Goal: Information Seeking & Learning: Understand process/instructions

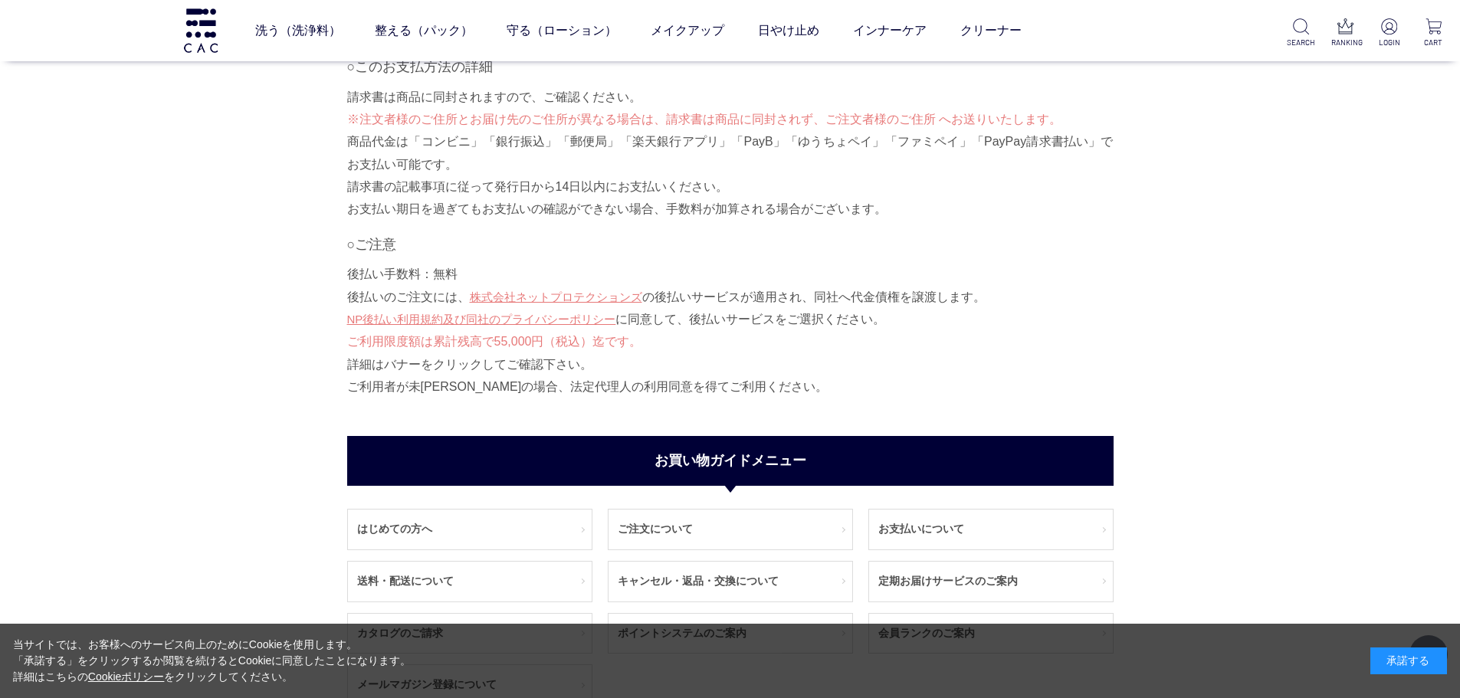
scroll to position [1657, 0]
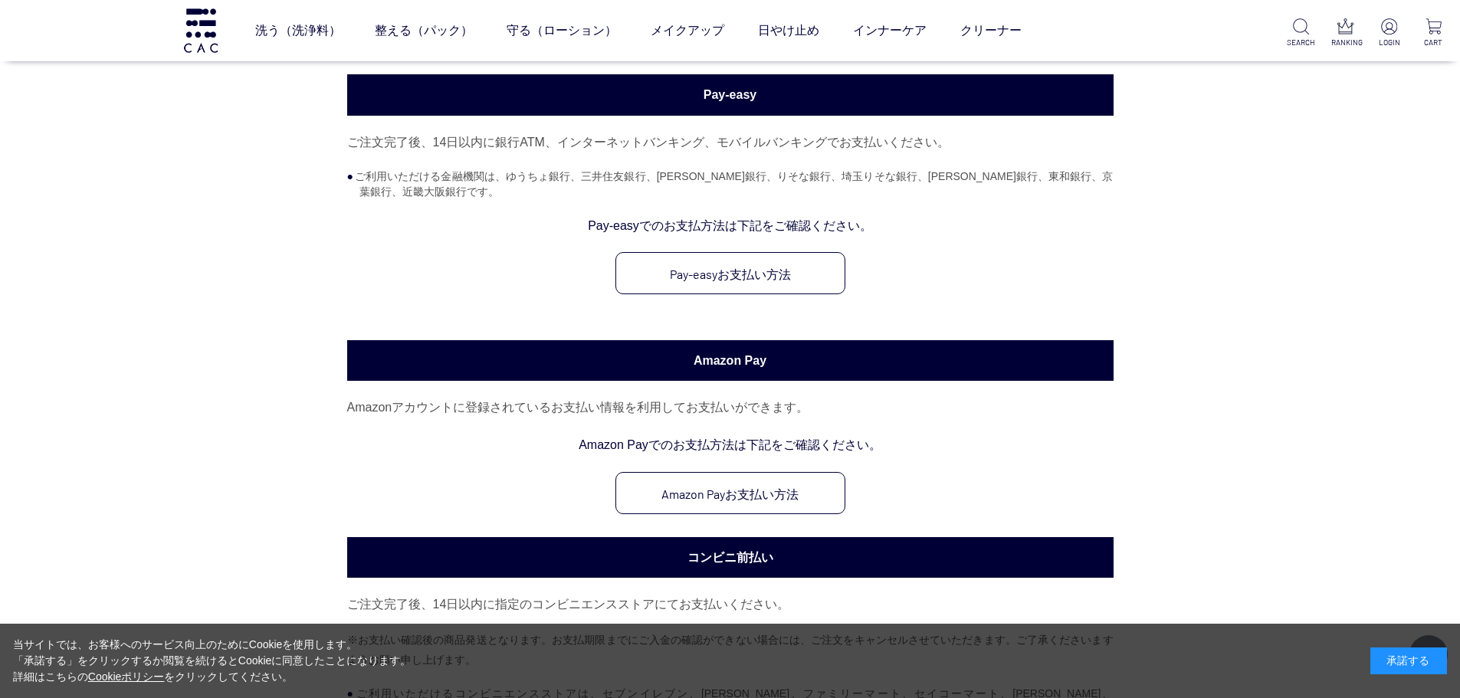
scroll to position [383, 0]
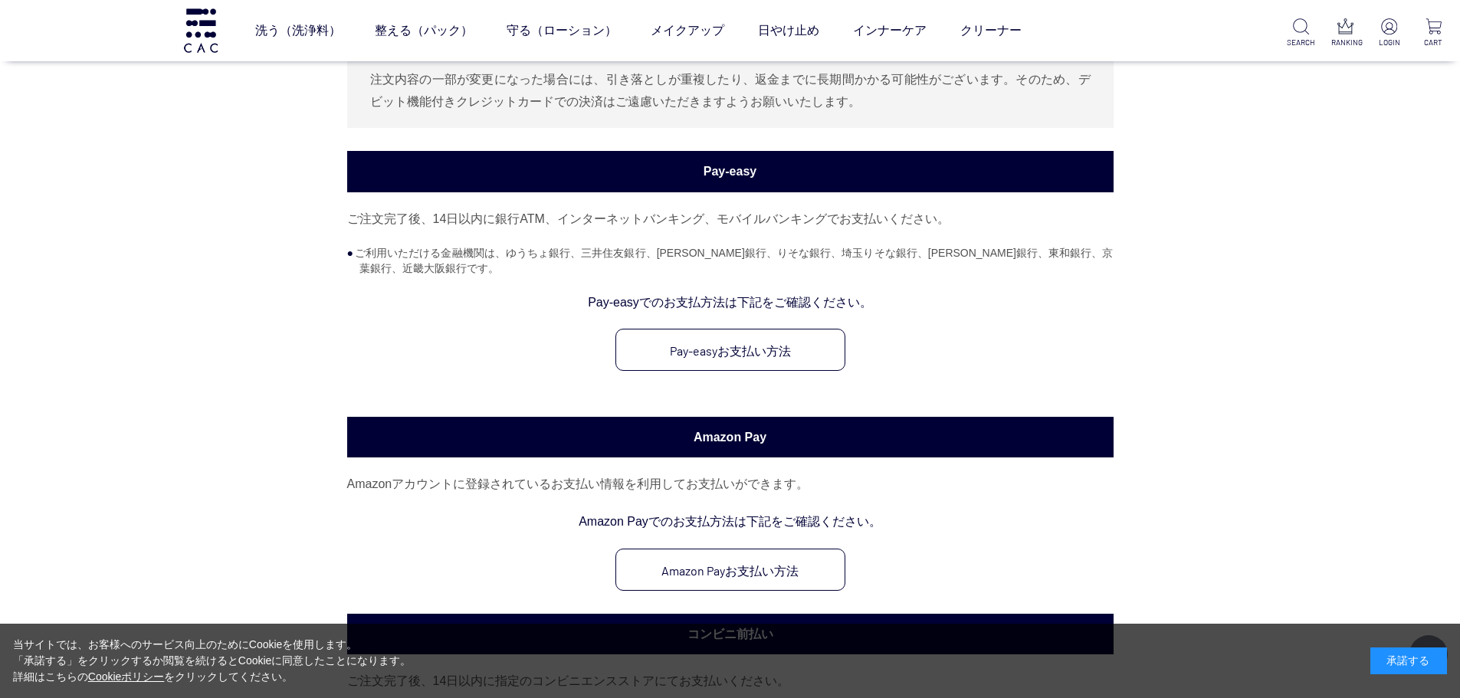
click at [1086, 239] on div "ご注文完了後、14日以内に銀行ATM、インターネットバンキング、モバイルバンキングでお支払いください。 ご利用いただける金融機関は、ゆうちょ銀行、三井住友銀行…" at bounding box center [730, 290] width 766 height 164
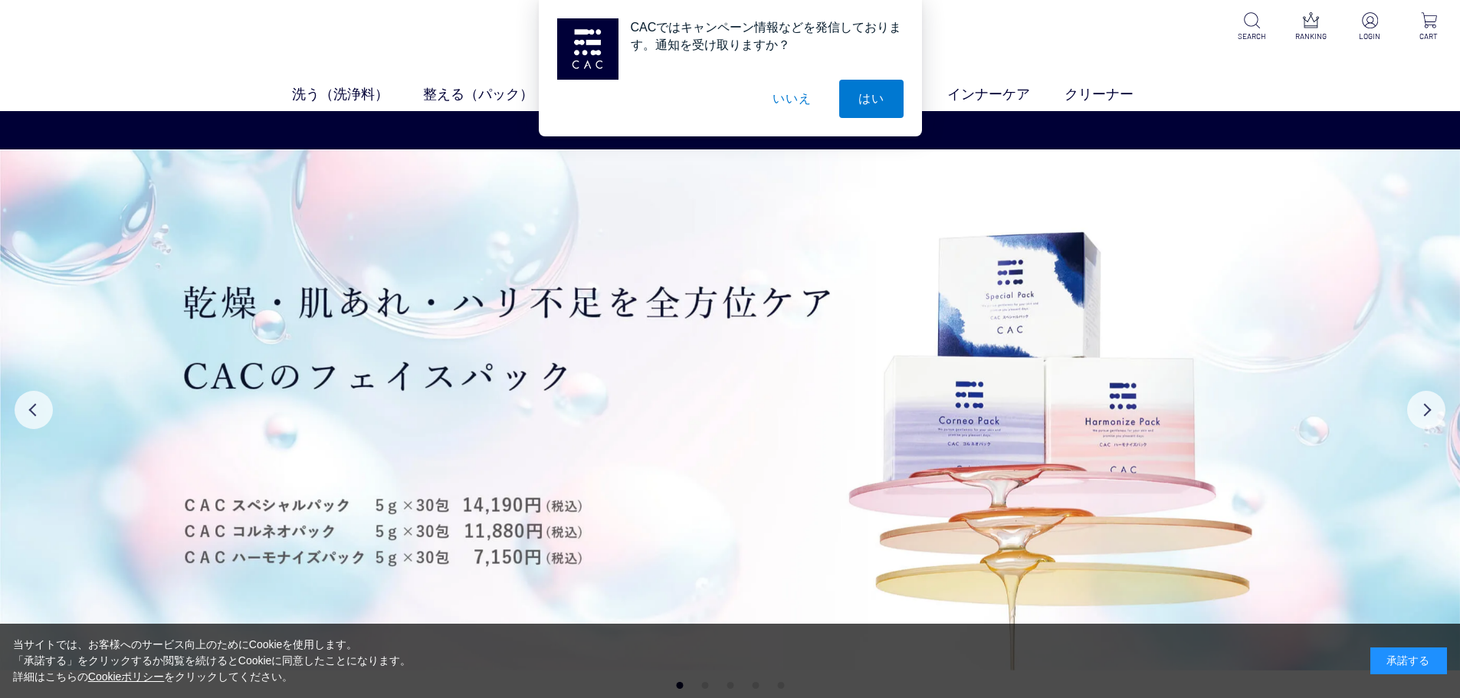
click at [800, 103] on button "いいえ" at bounding box center [791, 99] width 77 height 38
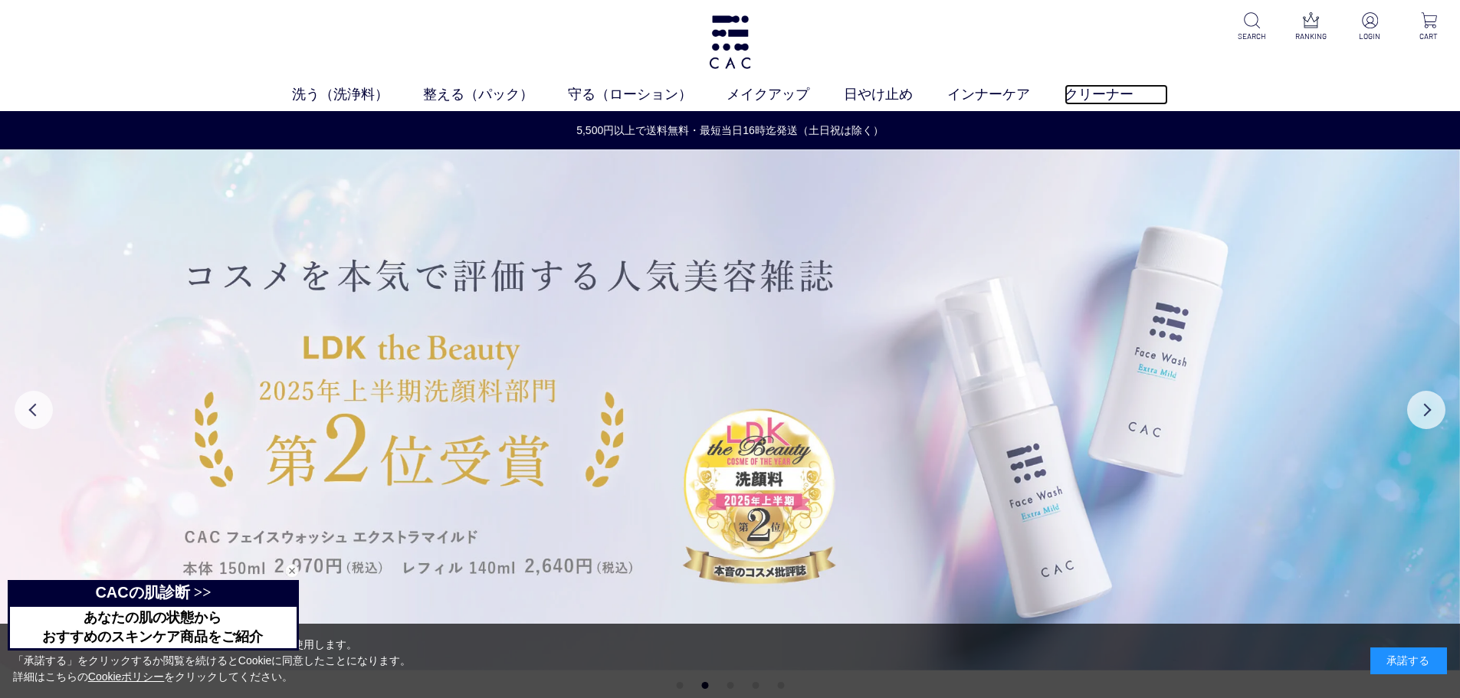
drag, startPoint x: 1141, startPoint y: 103, endPoint x: 1148, endPoint y: 313, distance: 210.1
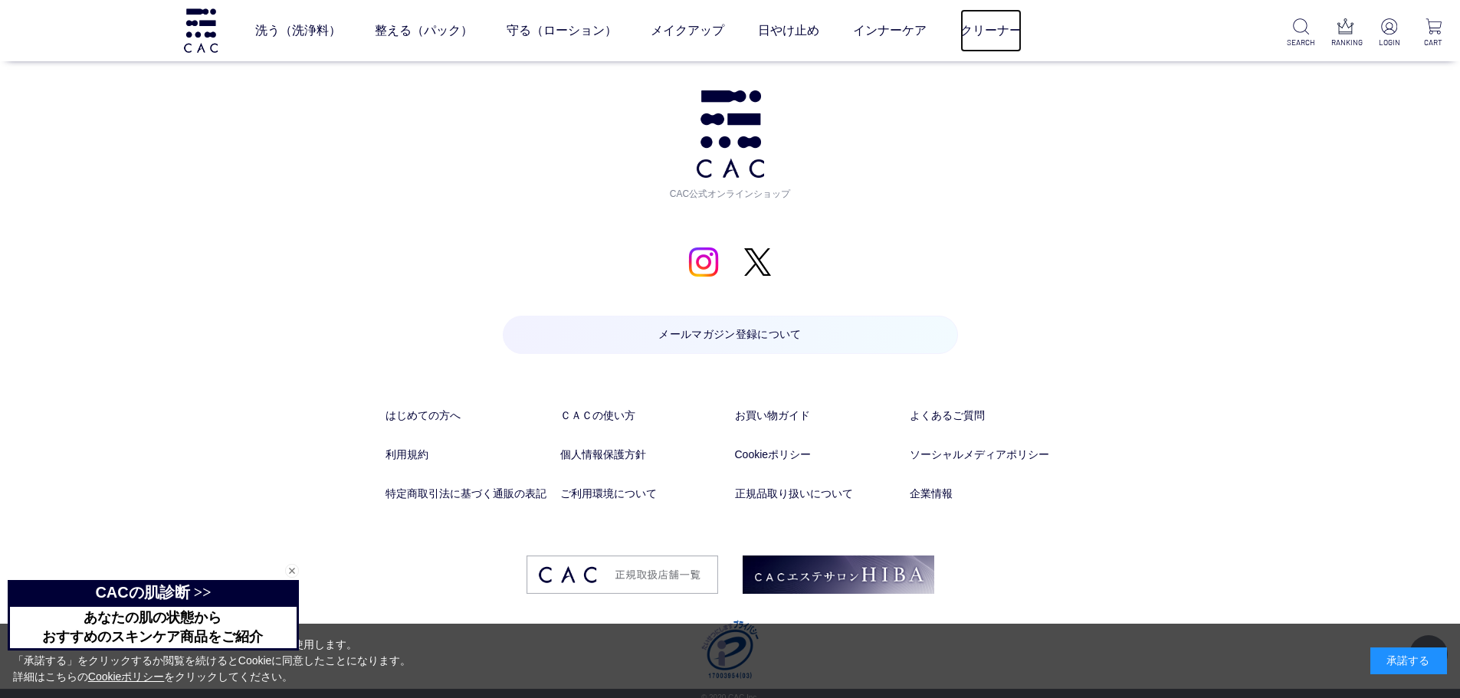
scroll to position [8067, 0]
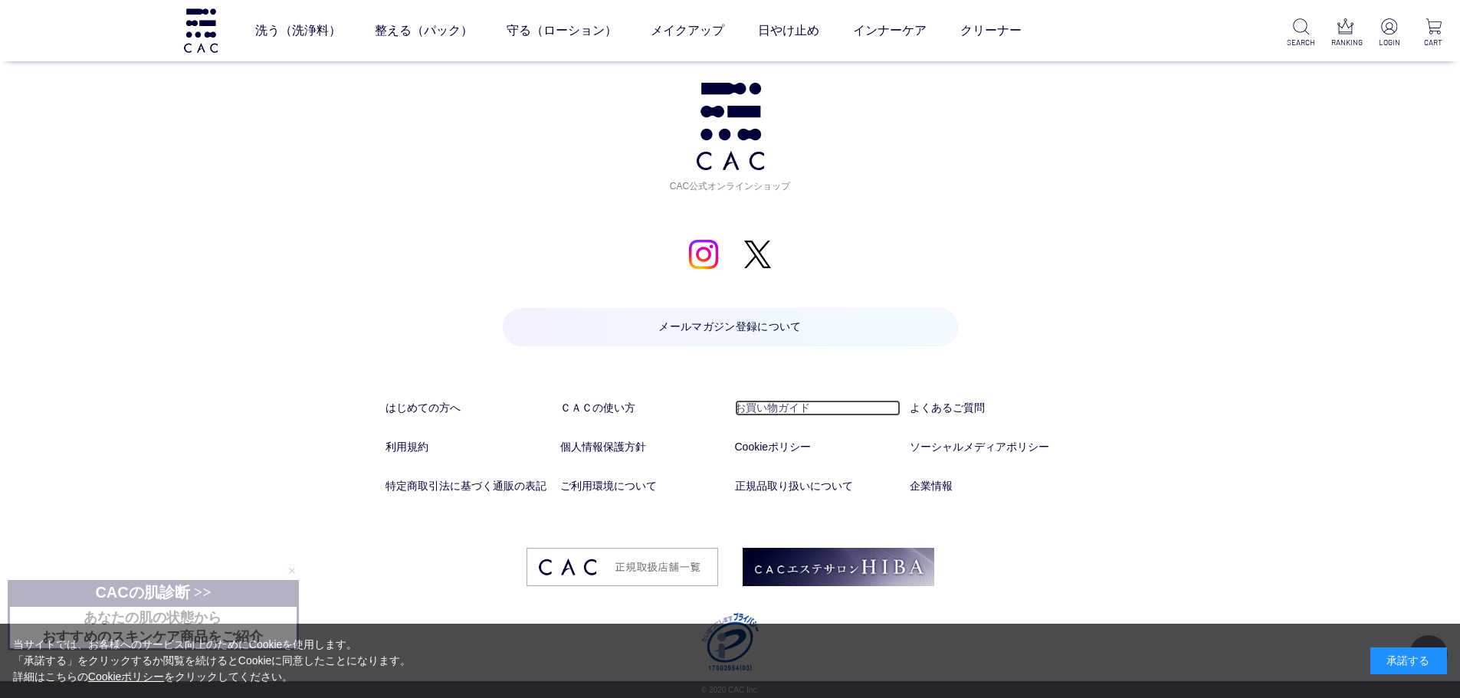
click at [760, 408] on link "お買い物ガイド" at bounding box center [818, 408] width 166 height 16
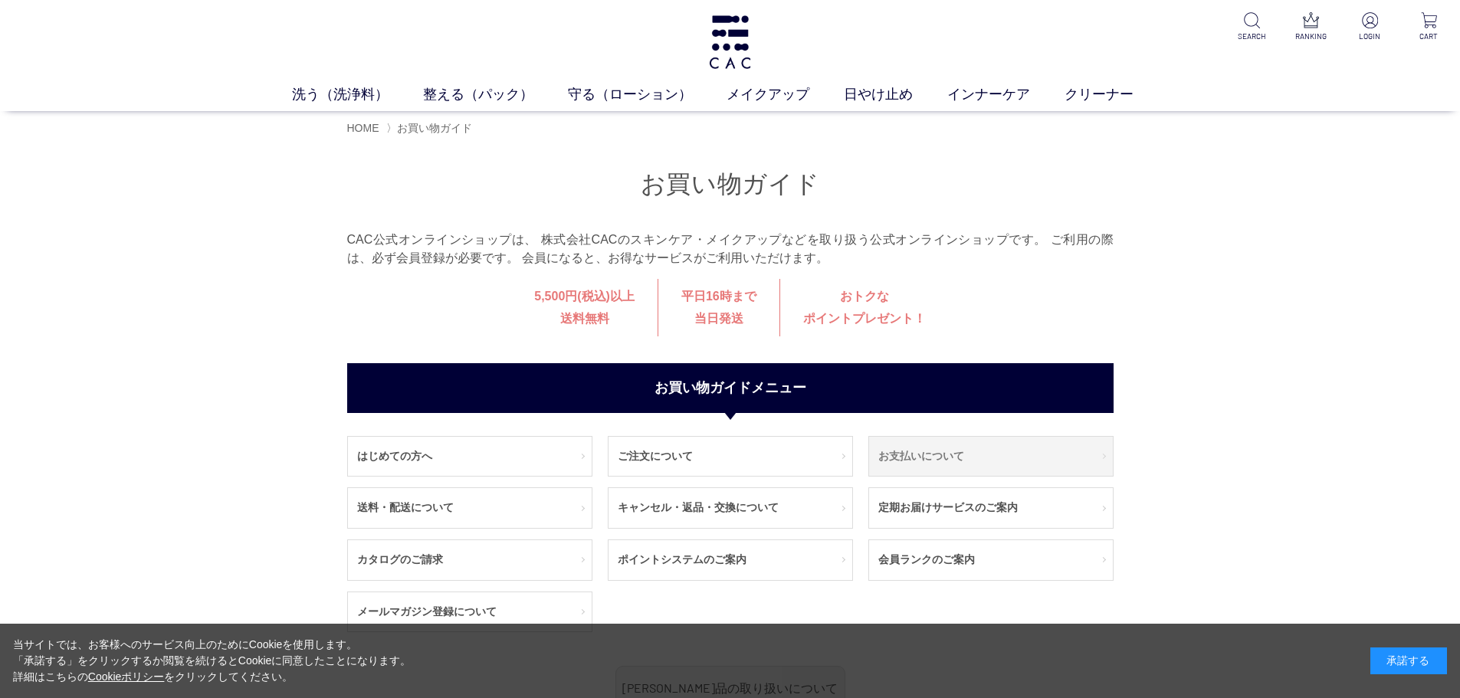
click at [887, 464] on link "お支払いについて" at bounding box center [991, 457] width 244 height 40
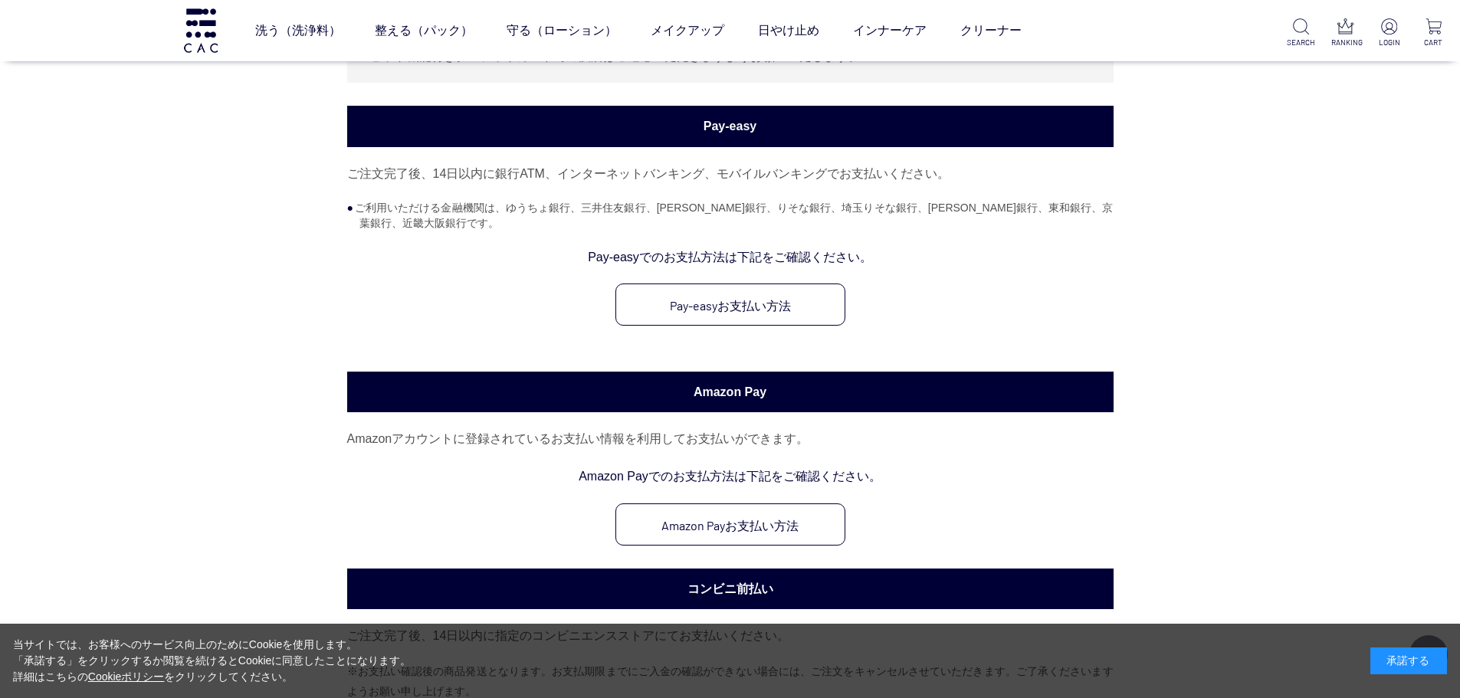
scroll to position [690, 0]
